Goal: Book appointment/travel/reservation

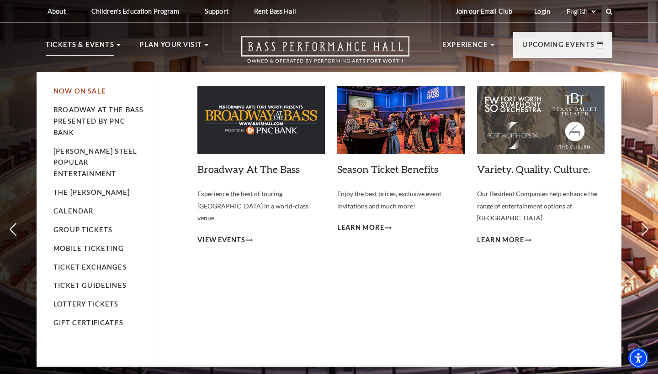
click at [80, 91] on link "Now On Sale" at bounding box center [79, 91] width 53 height 8
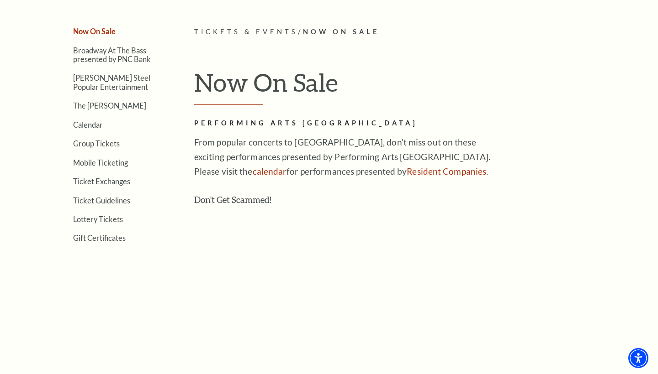
scroll to position [224, 0]
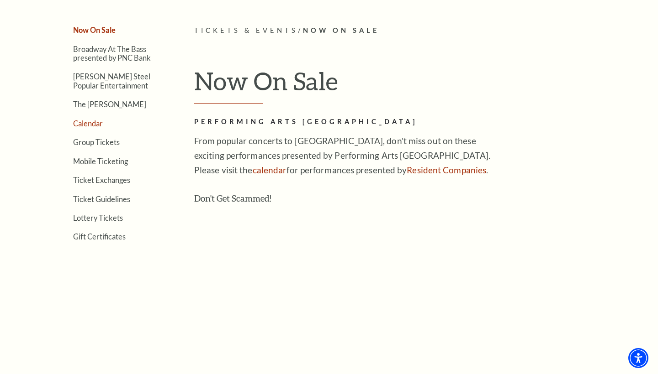
click at [94, 120] on link "Calendar" at bounding box center [88, 123] width 30 height 9
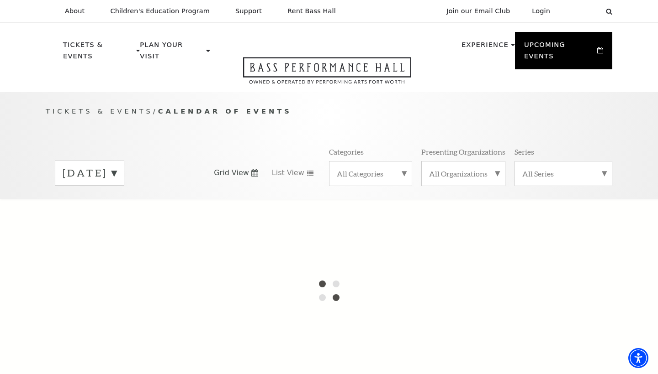
click at [116, 166] on label "[DATE]" at bounding box center [90, 173] width 54 height 14
click at [158, 213] on div at bounding box center [329, 291] width 658 height 183
click at [163, 147] on div "September 2025 October 2025 November 2025 December 2025 January 2026 February 2…" at bounding box center [329, 173] width 566 height 52
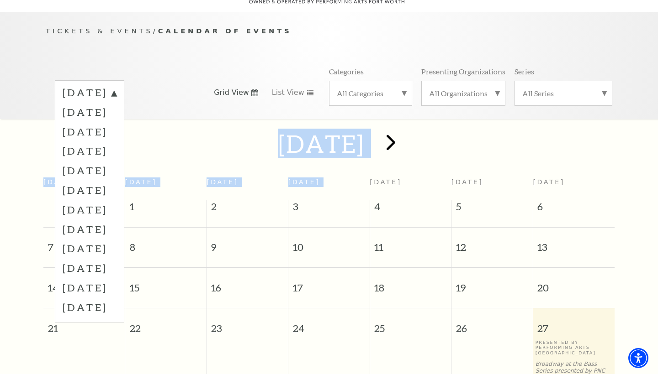
click at [404, 134] on span "next" at bounding box center [391, 142] width 26 height 26
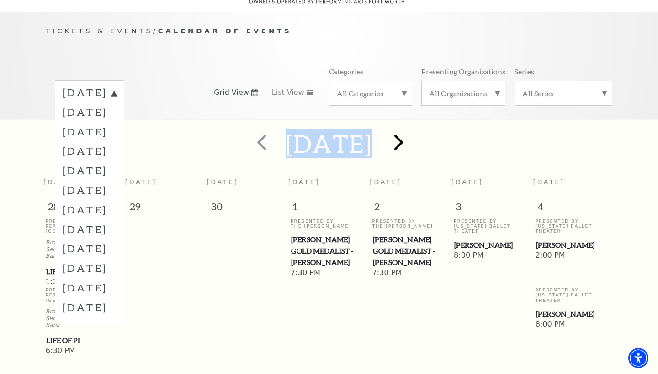
click at [411, 130] on span "next" at bounding box center [398, 142] width 26 height 26
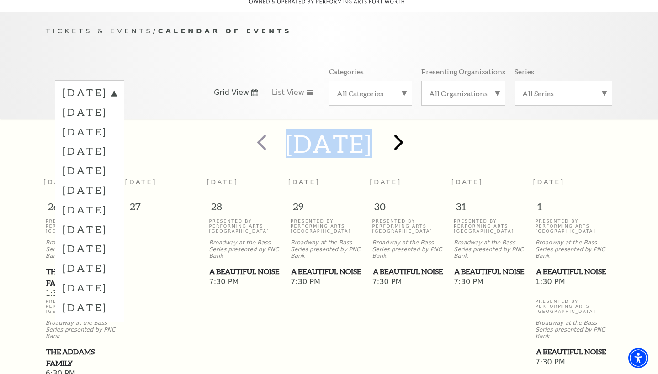
click at [411, 130] on span "next" at bounding box center [398, 142] width 26 height 26
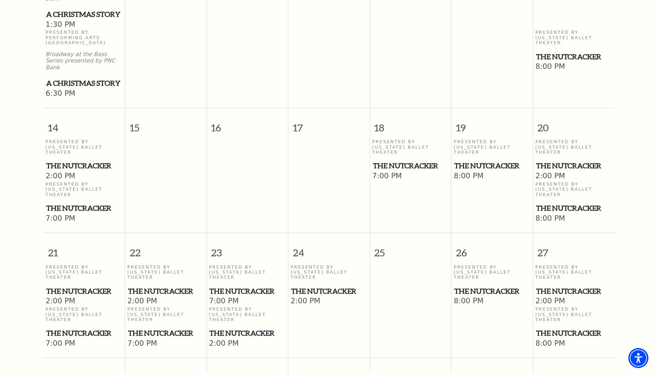
scroll to position [540, 0]
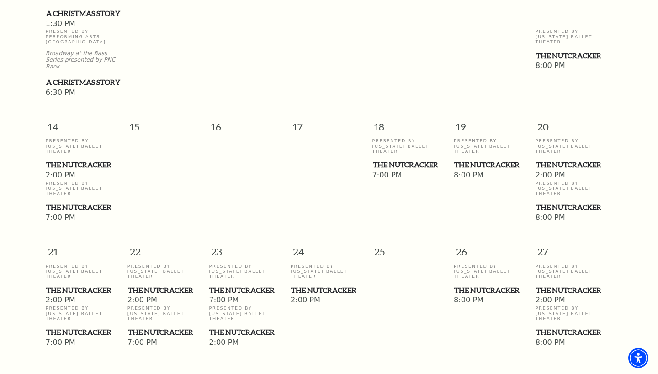
click at [548, 213] on span "8:00 PM" at bounding box center [573, 218] width 77 height 10
click at [547, 202] on span "The Nutcracker" at bounding box center [574, 207] width 76 height 11
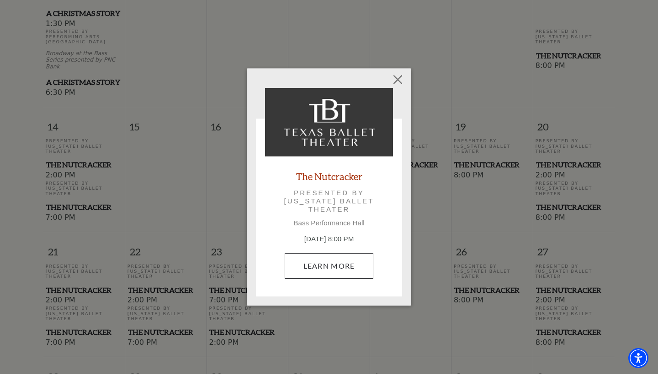
click at [336, 261] on link "Learn More" at bounding box center [328, 266] width 89 height 26
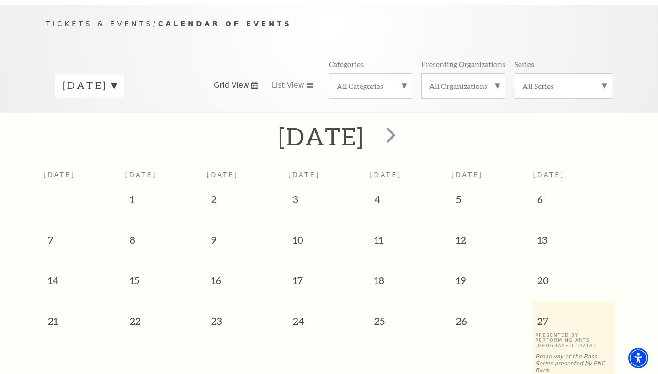
scroll to position [79, 0]
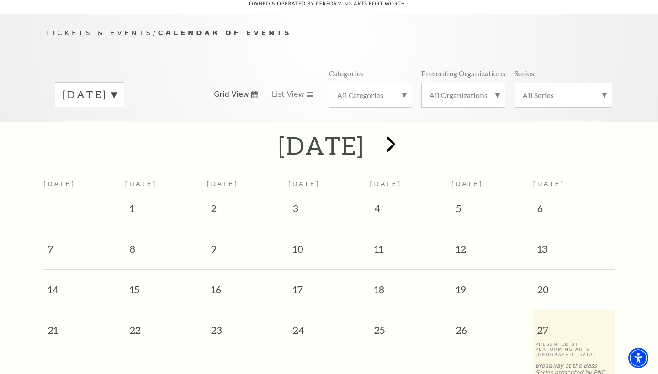
click at [404, 135] on span "next" at bounding box center [391, 144] width 26 height 26
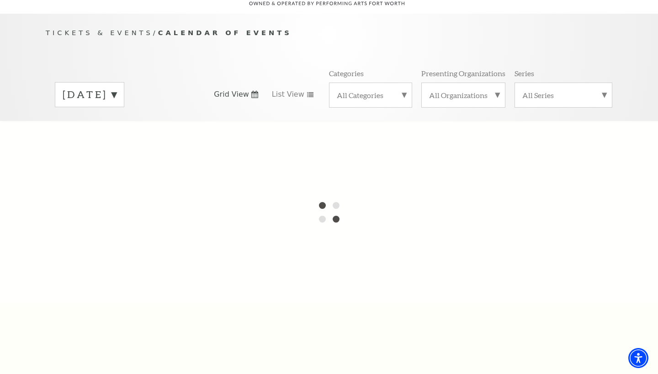
scroll to position [80, 0]
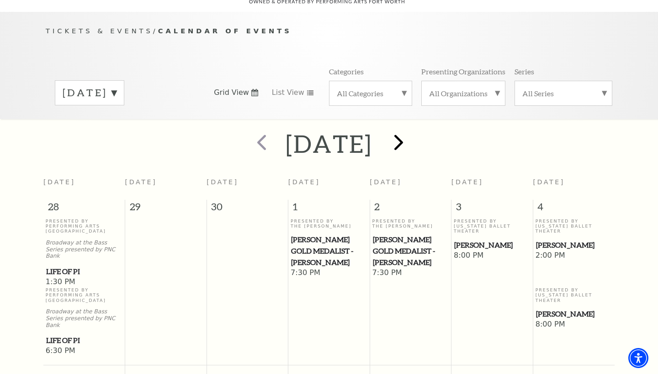
click at [411, 135] on span "next" at bounding box center [398, 142] width 26 height 26
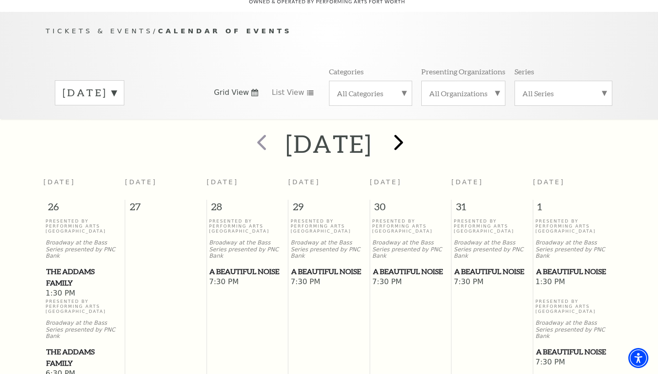
click at [411, 135] on span "next" at bounding box center [398, 142] width 26 height 26
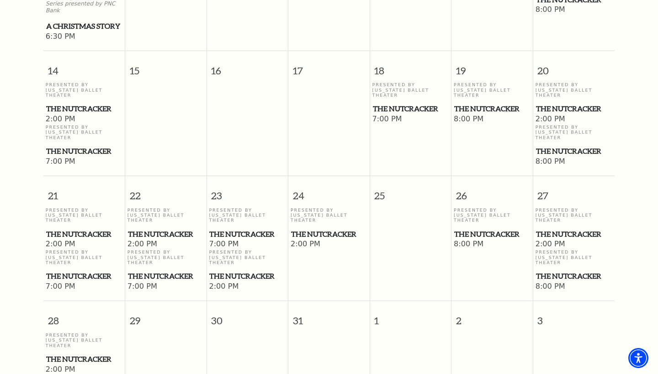
scroll to position [597, 0]
click at [552, 145] on span "The Nutcracker" at bounding box center [574, 150] width 76 height 11
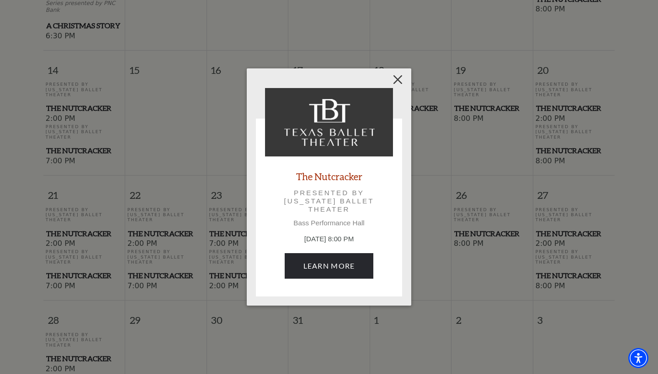
click at [399, 81] on button "Close" at bounding box center [397, 79] width 17 height 17
